Goal: Complete application form

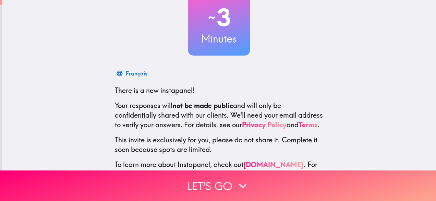
scroll to position [84, 0]
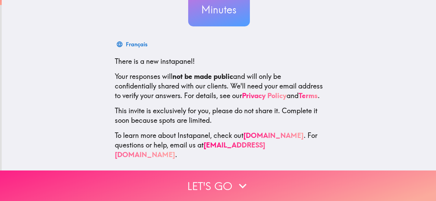
click at [124, 191] on button "Let's go" at bounding box center [218, 185] width 436 height 31
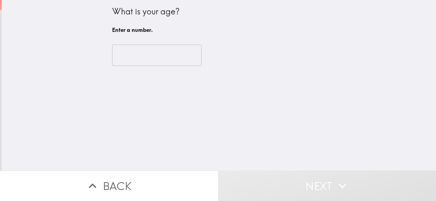
click at [144, 47] on input "number" at bounding box center [156, 55] width 89 height 21
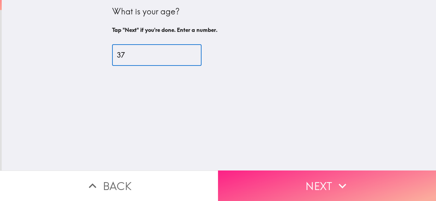
type input "37"
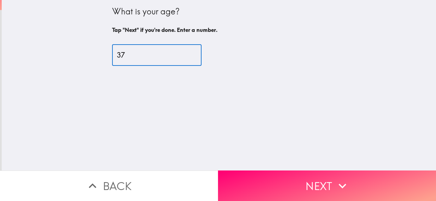
click at [245, 170] on button "Next" at bounding box center [327, 185] width 218 height 31
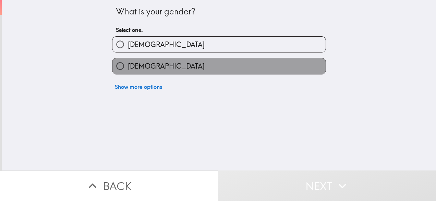
click at [171, 70] on label "[DEMOGRAPHIC_DATA]" at bounding box center [218, 65] width 213 height 15
click at [128, 70] on input "[DEMOGRAPHIC_DATA]" at bounding box center [119, 65] width 15 height 15
radio input "true"
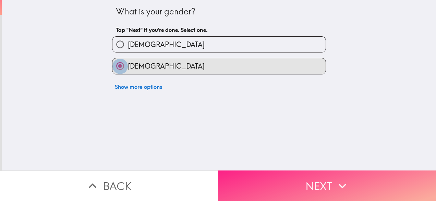
click at [250, 177] on button "Next" at bounding box center [327, 185] width 218 height 31
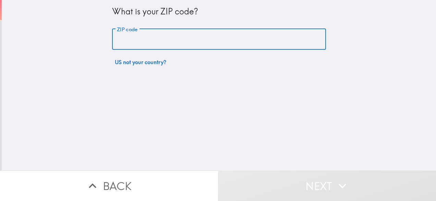
click at [217, 31] on input "ZIP code" at bounding box center [219, 39] width 214 height 21
type input "85201"
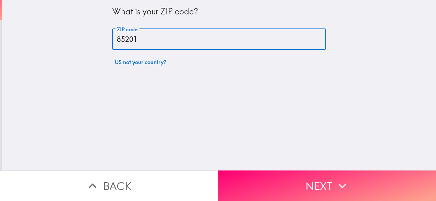
click at [341, 172] on button "Next" at bounding box center [327, 185] width 218 height 31
